Goal: Task Accomplishment & Management: Complete application form

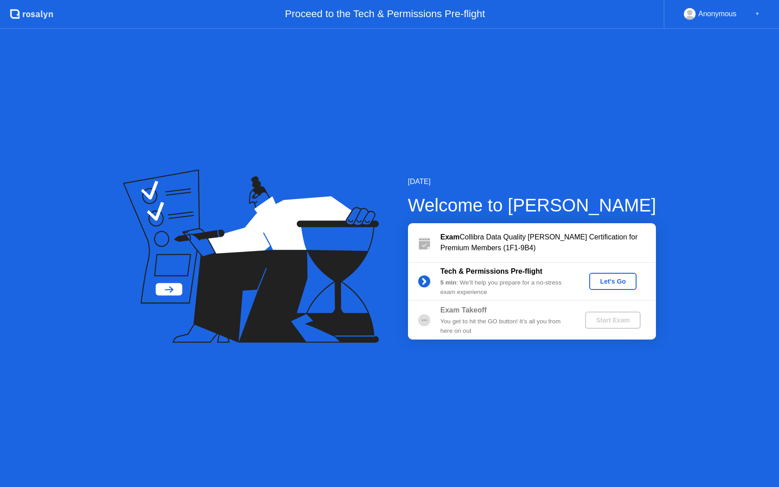
click at [612, 283] on div "Let's Go" at bounding box center [612, 281] width 40 height 7
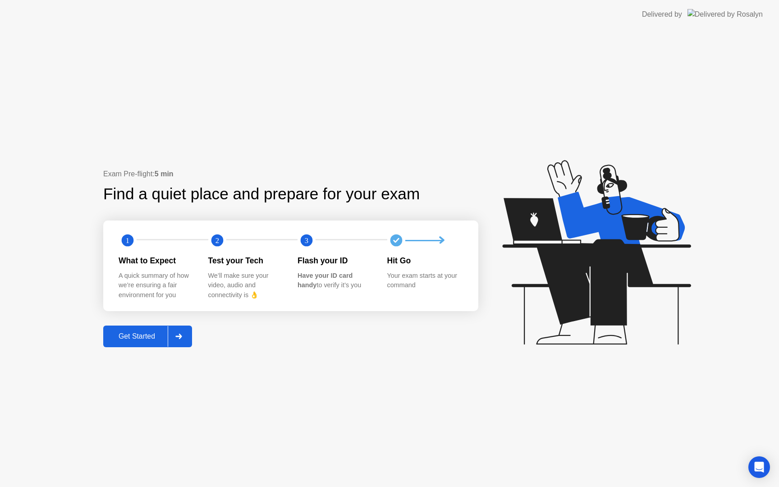
click at [168, 338] on div "Get Started" at bounding box center [137, 336] width 62 height 8
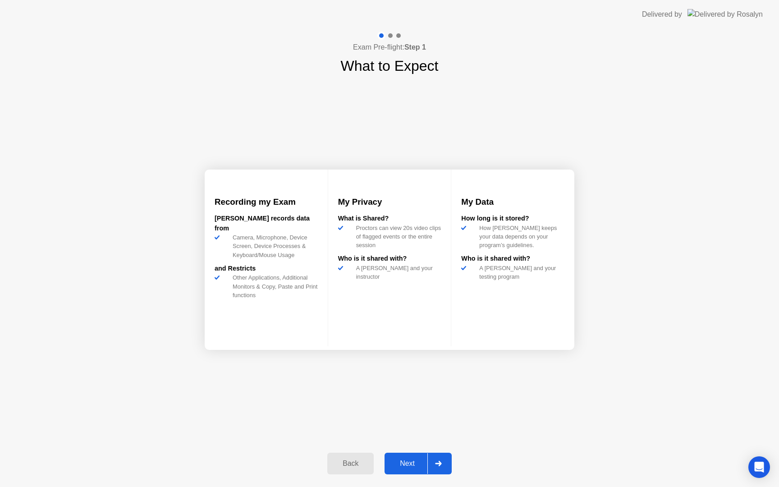
click at [417, 464] on div "Next" at bounding box center [407, 463] width 40 height 8
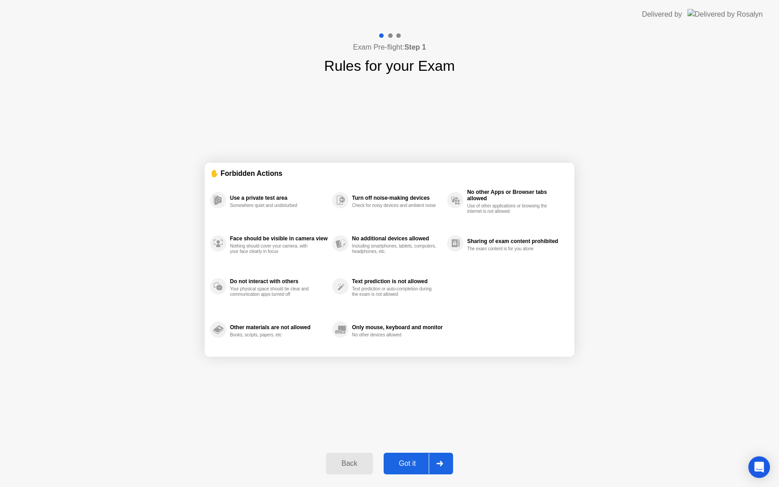
click at [349, 467] on div "Back" at bounding box center [348, 463] width 41 height 8
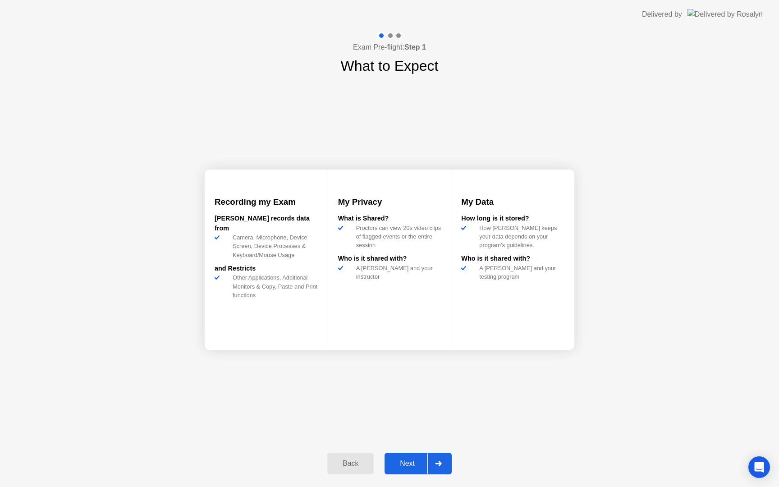
click at [407, 467] on div "Next" at bounding box center [407, 463] width 40 height 8
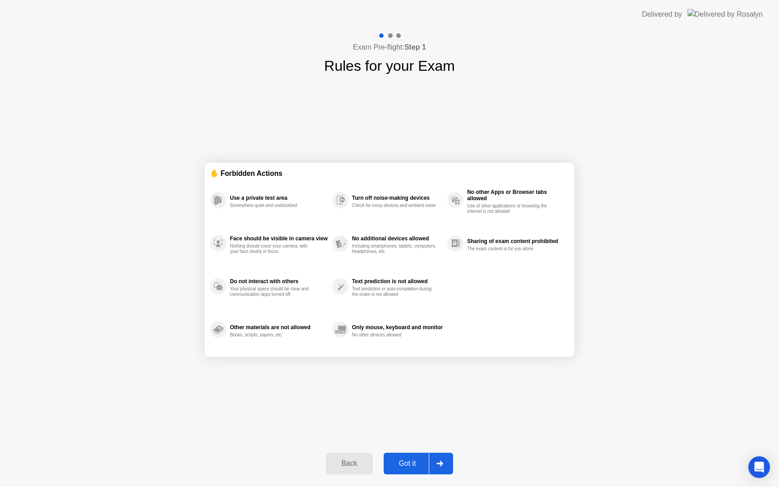
click at [414, 466] on div "Got it" at bounding box center [407, 463] width 42 height 8
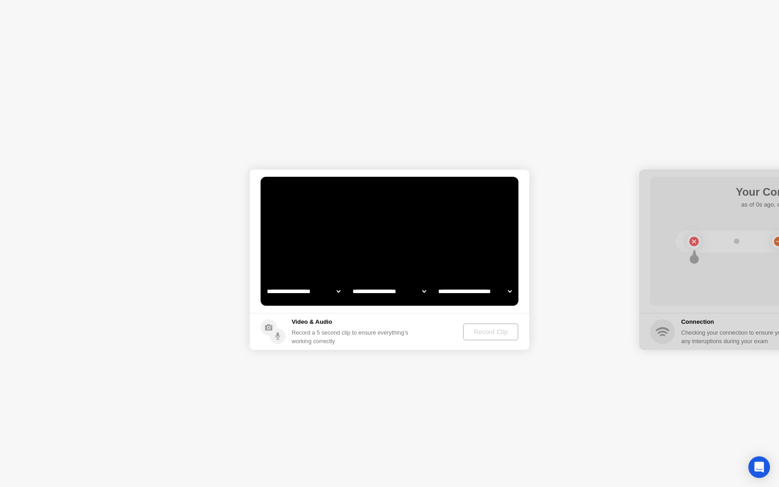
select select "**********"
select select "*******"
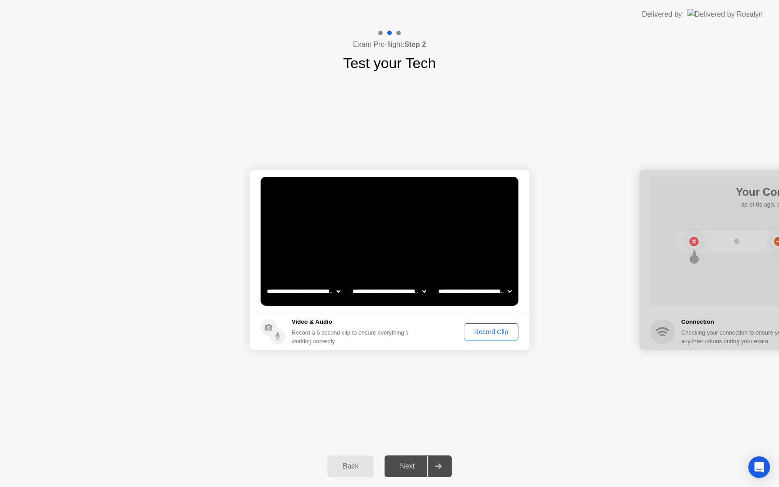
click at [416, 291] on select "**********" at bounding box center [389, 291] width 77 height 18
click at [469, 292] on select "**********" at bounding box center [474, 291] width 77 height 18
click at [287, 294] on select "**********" at bounding box center [303, 291] width 77 height 18
click at [481, 334] on div "Record Clip" at bounding box center [491, 331] width 48 height 7
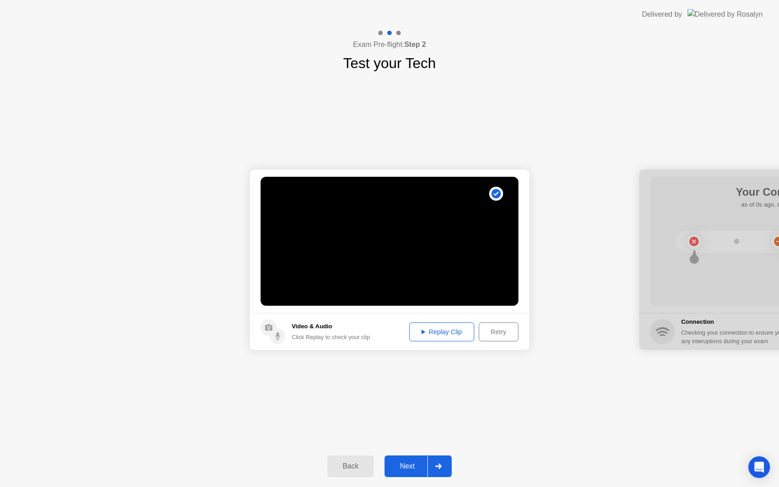
click at [411, 472] on button "Next" at bounding box center [417, 466] width 67 height 22
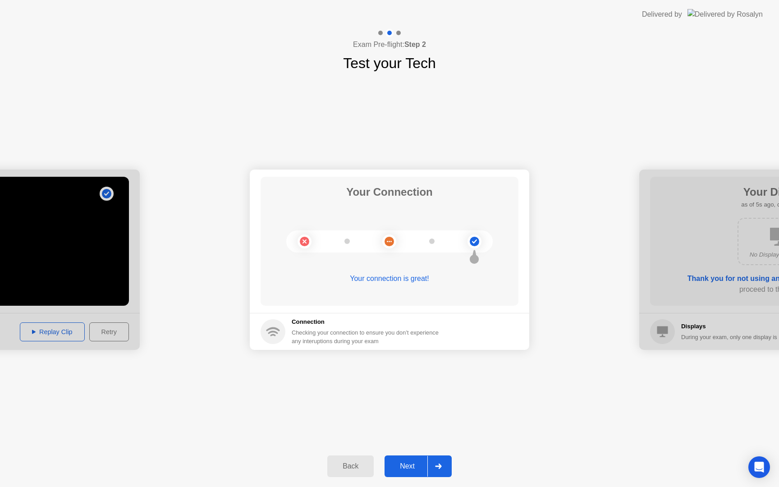
click at [423, 468] on div "Next" at bounding box center [407, 466] width 40 height 8
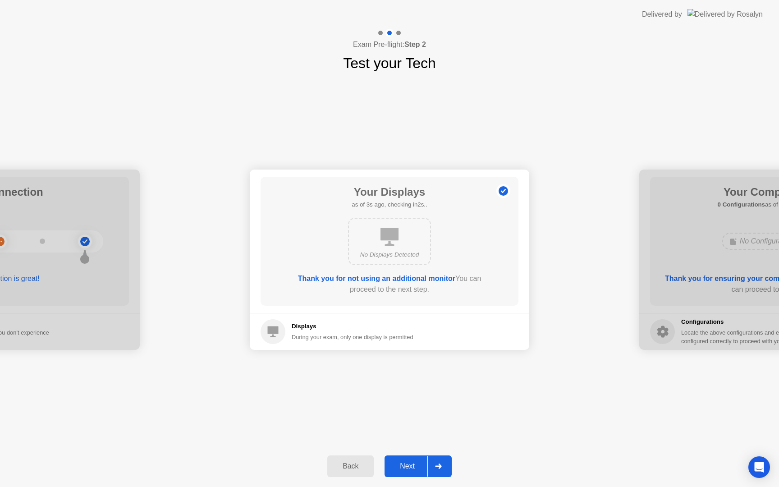
click at [419, 470] on div "Next" at bounding box center [407, 466] width 40 height 8
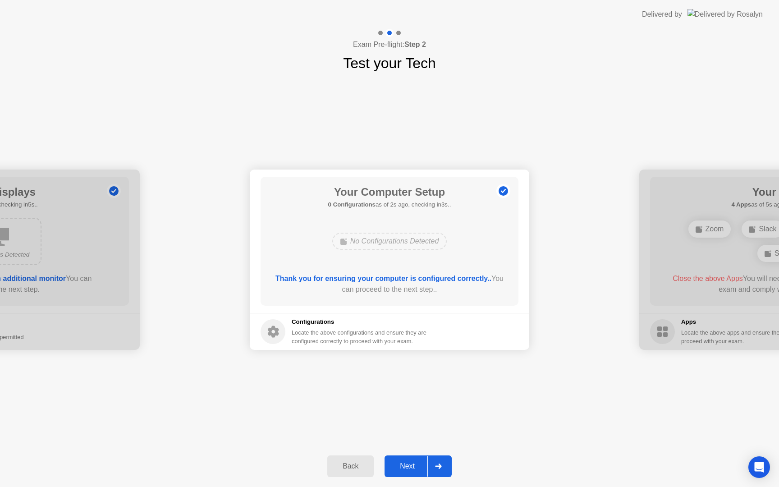
click at [416, 473] on button "Next" at bounding box center [417, 466] width 67 height 22
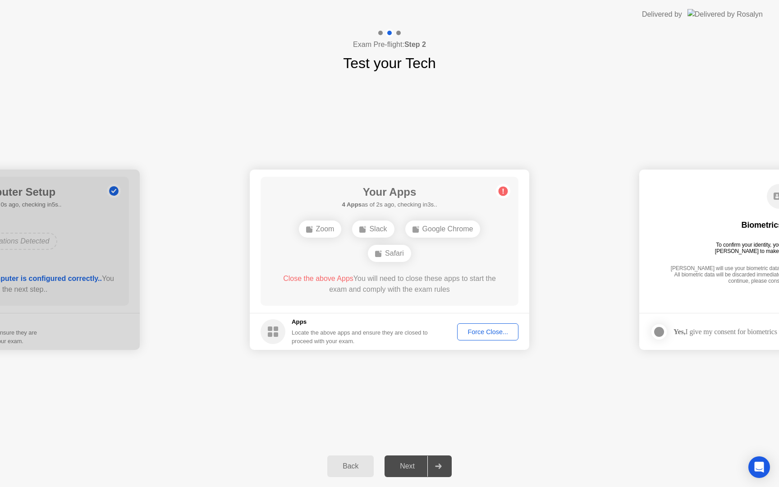
click at [498, 334] on div "Force Close..." at bounding box center [487, 331] width 55 height 7
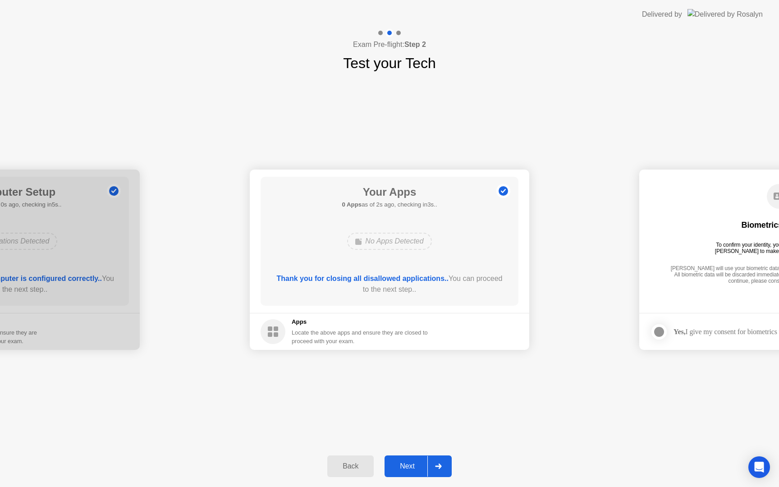
click at [405, 463] on div "Next" at bounding box center [407, 466] width 40 height 8
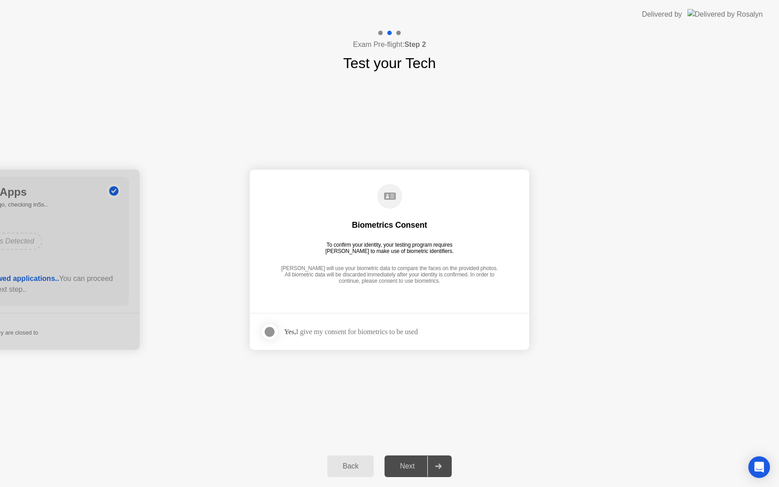
click at [269, 333] on div at bounding box center [269, 331] width 11 height 11
click at [410, 467] on div "Next" at bounding box center [407, 466] width 40 height 8
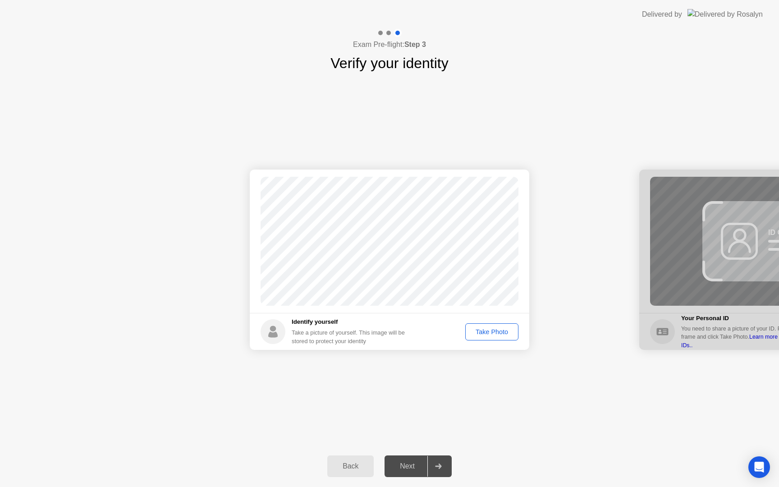
click at [485, 333] on div "Take Photo" at bounding box center [491, 331] width 47 height 7
click at [406, 471] on button "Next" at bounding box center [417, 466] width 67 height 22
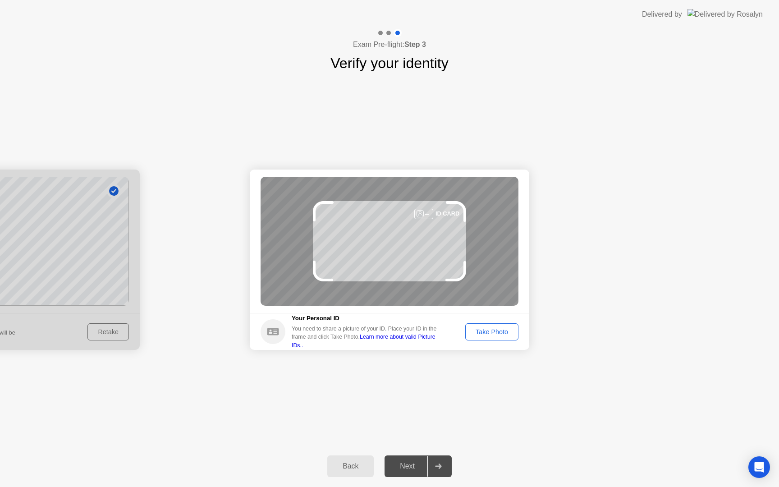
click at [500, 333] on div "Take Photo" at bounding box center [491, 331] width 47 height 7
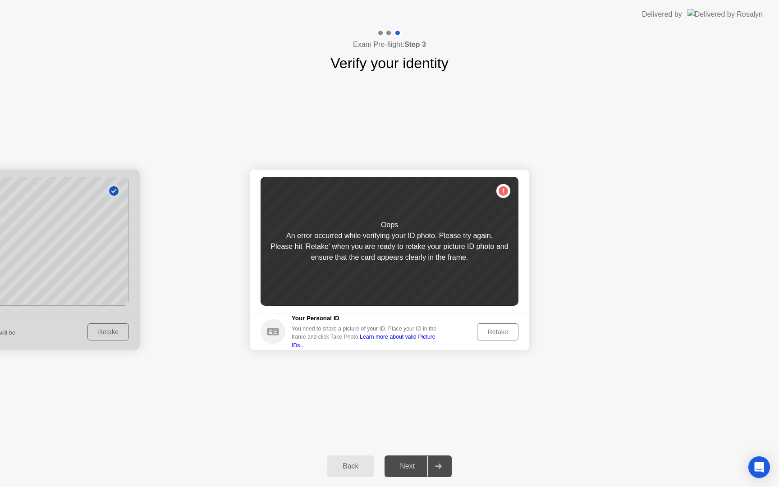
click at [500, 333] on div "Retake" at bounding box center [497, 331] width 35 height 7
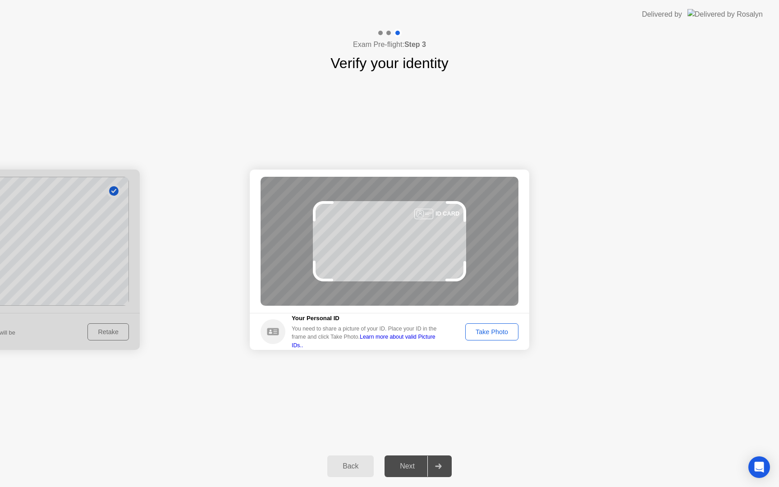
click at [488, 329] on div "Take Photo" at bounding box center [491, 331] width 47 height 7
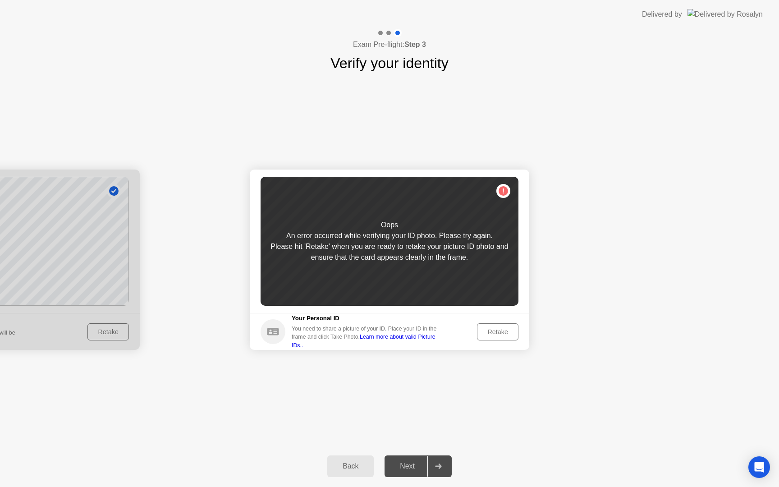
click at [488, 329] on div "Retake" at bounding box center [497, 331] width 35 height 7
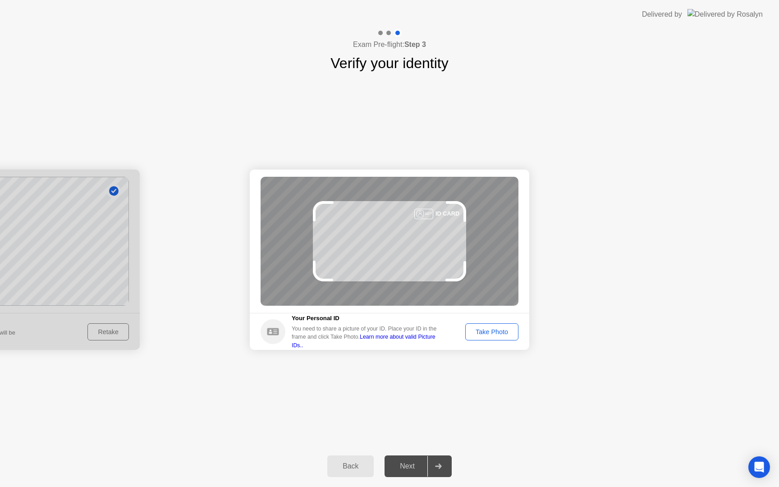
click at [477, 331] on div "Take Photo" at bounding box center [491, 331] width 47 height 7
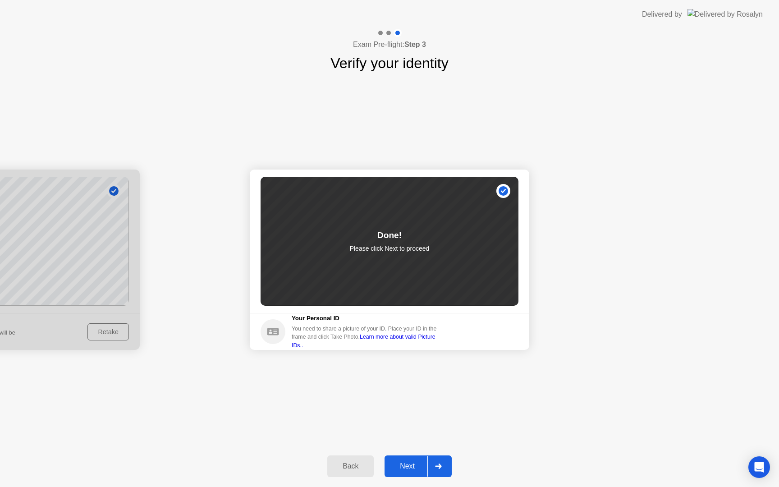
click at [414, 470] on div "Next" at bounding box center [407, 466] width 40 height 8
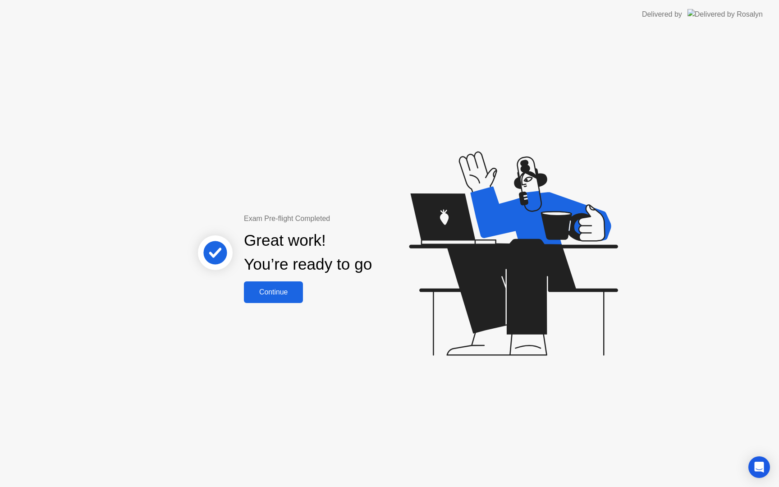
click at [272, 291] on div "Continue" at bounding box center [273, 292] width 54 height 8
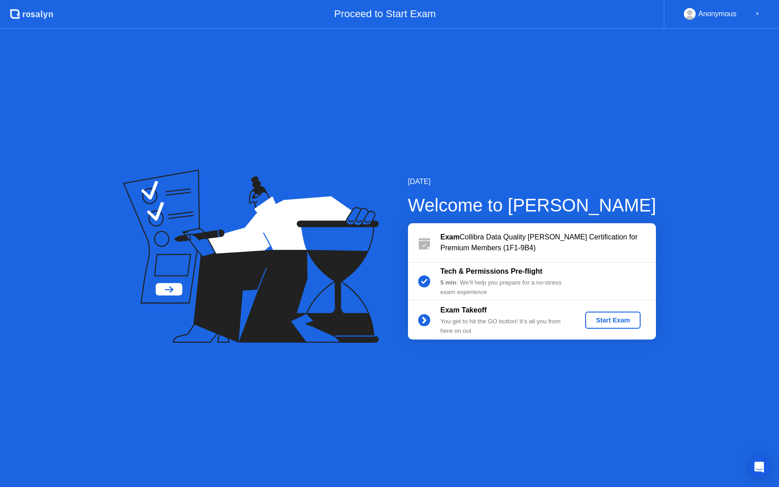
click at [613, 319] on div "Start Exam" at bounding box center [612, 319] width 48 height 7
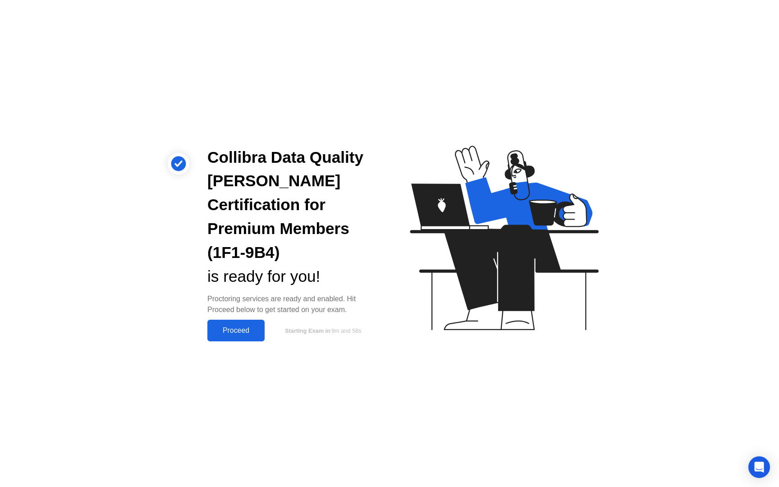
click at [235, 326] on div "Proceed" at bounding box center [236, 330] width 52 height 8
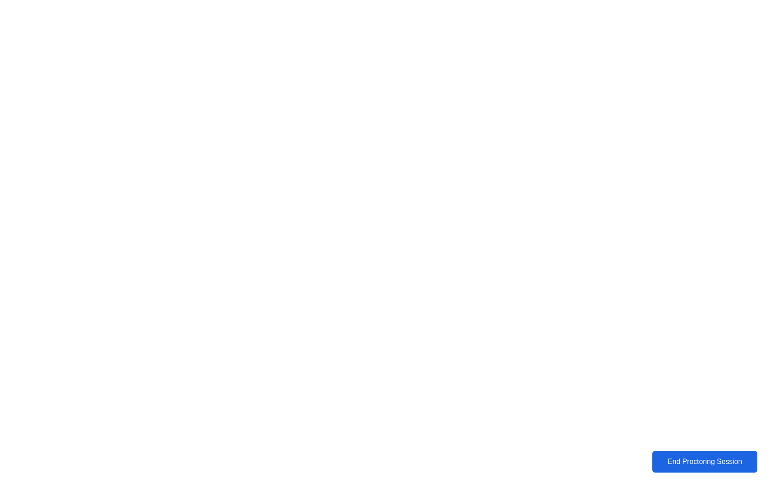
click at [692, 465] on div "End Proctoring Session" at bounding box center [705, 461] width 100 height 8
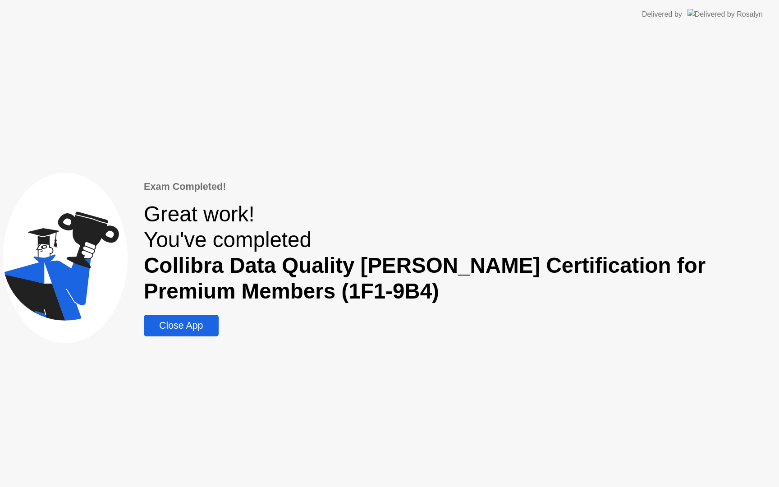
click at [212, 328] on div "Close App" at bounding box center [180, 325] width 69 height 11
